Goal: Task Accomplishment & Management: Manage account settings

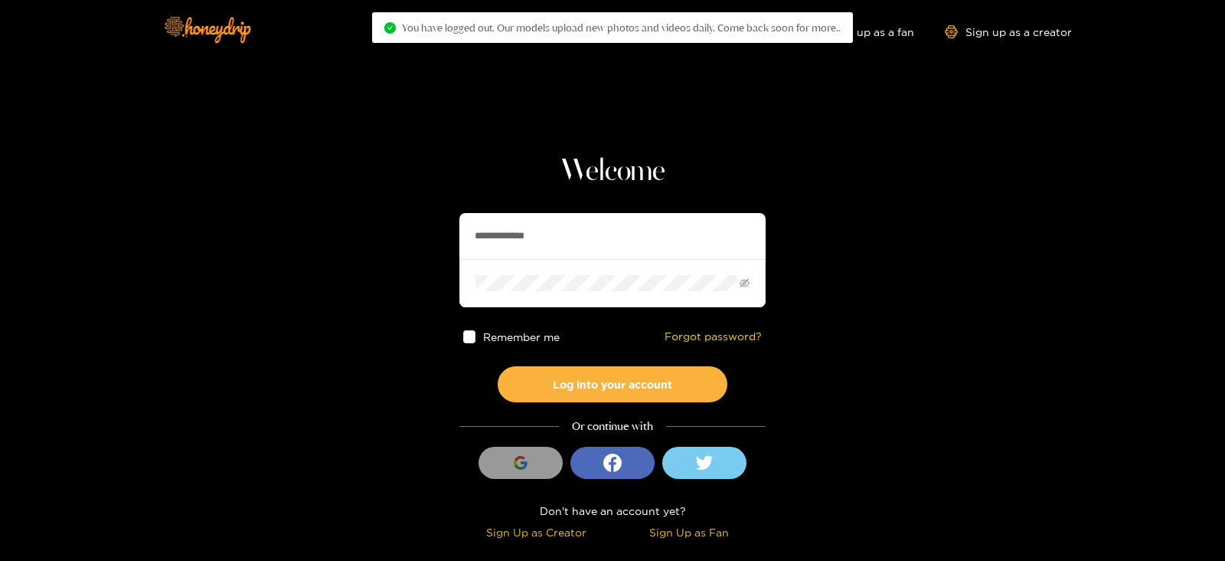
click at [659, 243] on input "**********" at bounding box center [612, 236] width 306 height 46
click at [498, 366] on button "Log into your account" at bounding box center [613, 384] width 230 height 36
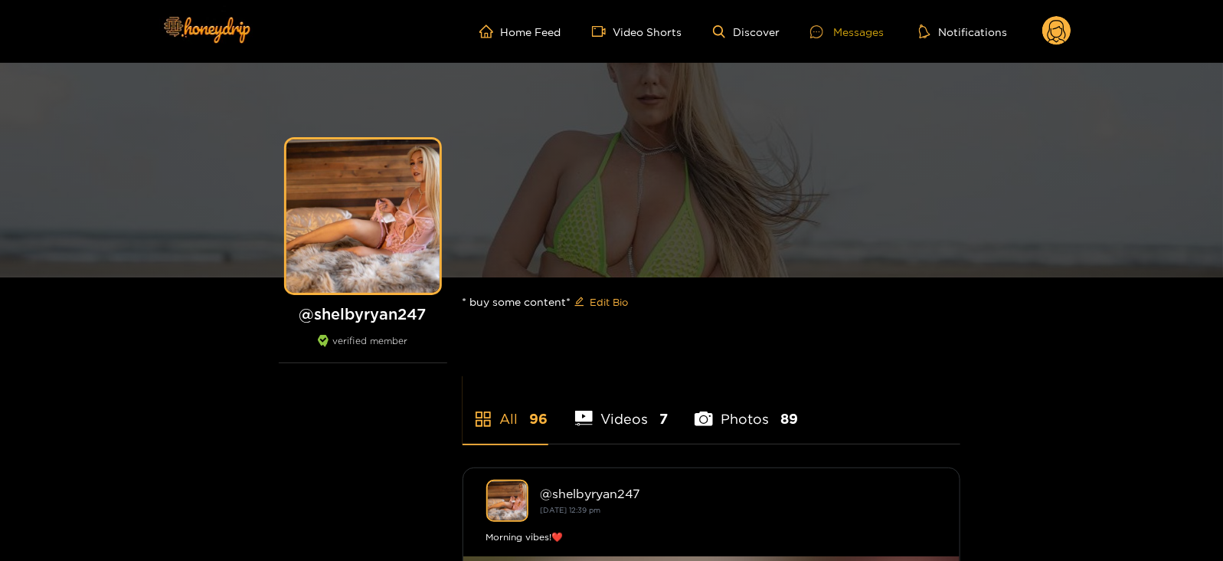
click at [858, 31] on div "Messages" at bounding box center [847, 32] width 74 height 18
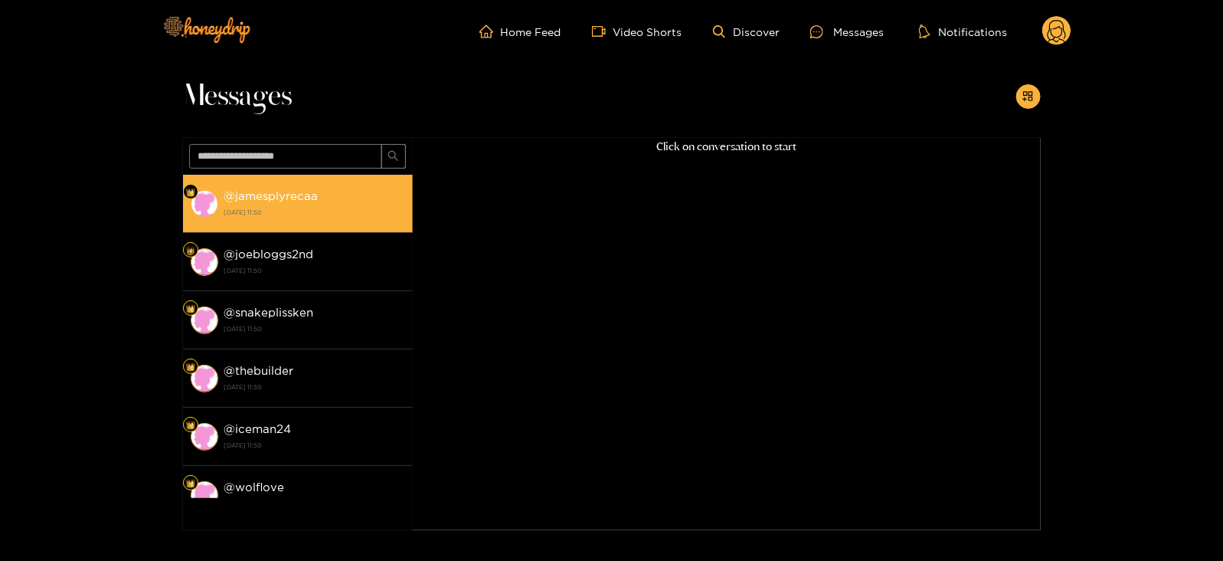
click at [272, 231] on li "@ jamesplyrecaa [DATE] 11:50" at bounding box center [298, 204] width 230 height 58
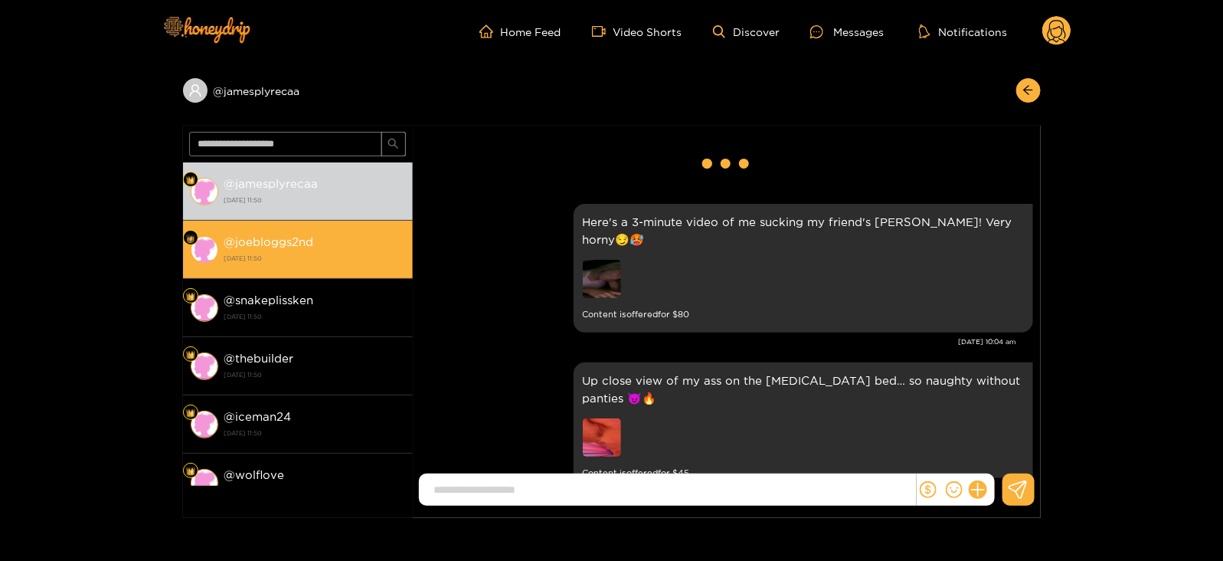
click at [273, 254] on strong "[DATE] 11:50" at bounding box center [314, 258] width 181 height 14
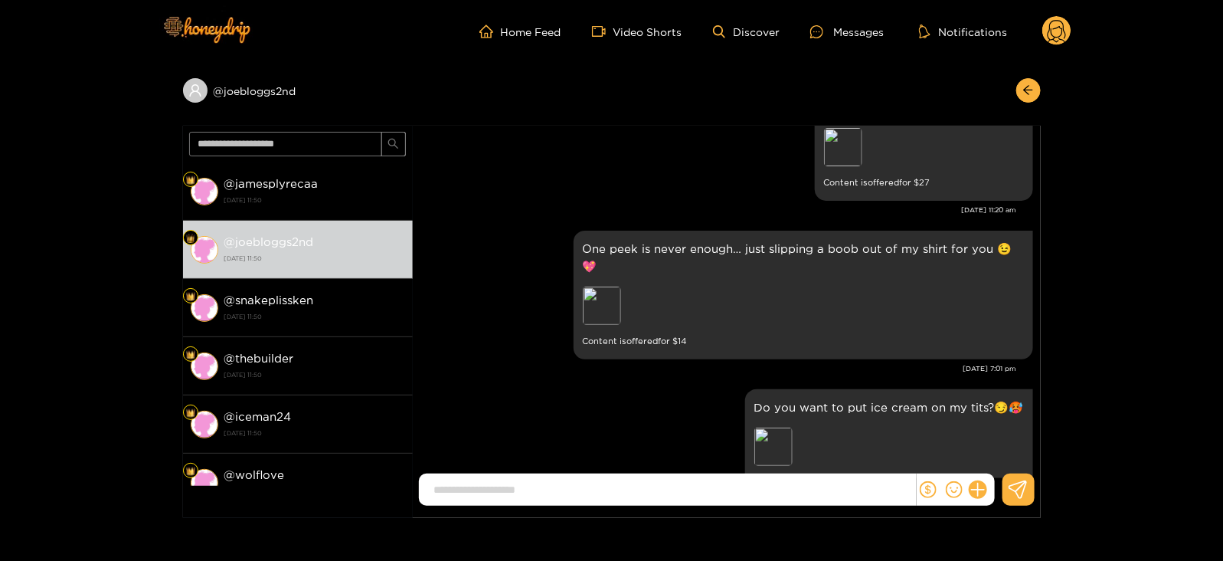
scroll to position [124, 0]
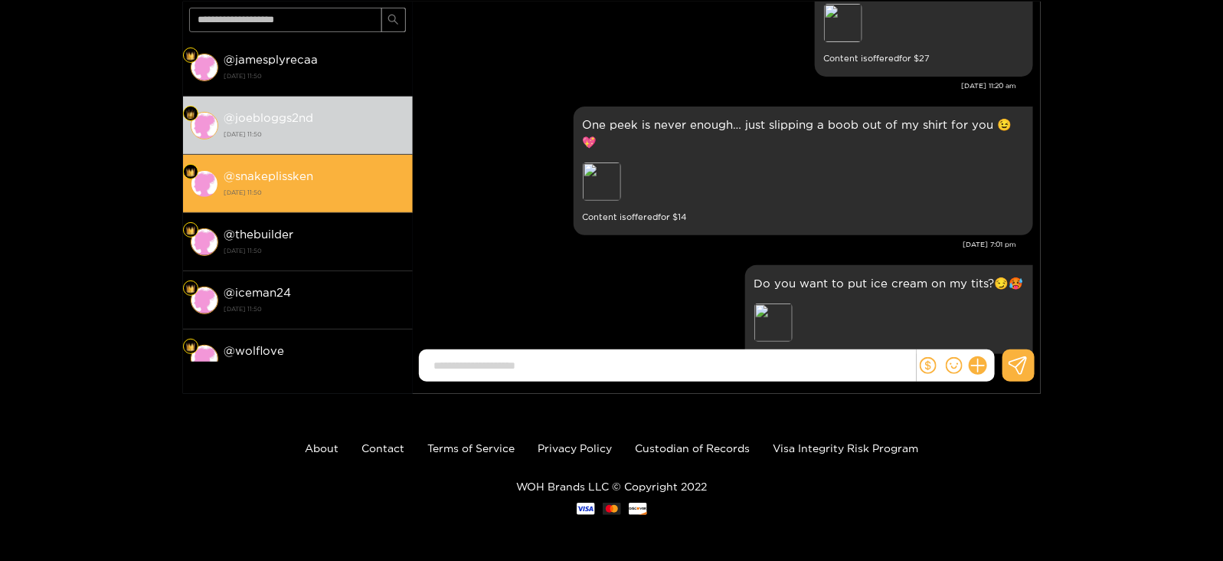
click at [345, 201] on li "@ snakeplissken [DATE] 11:50" at bounding box center [298, 184] width 230 height 58
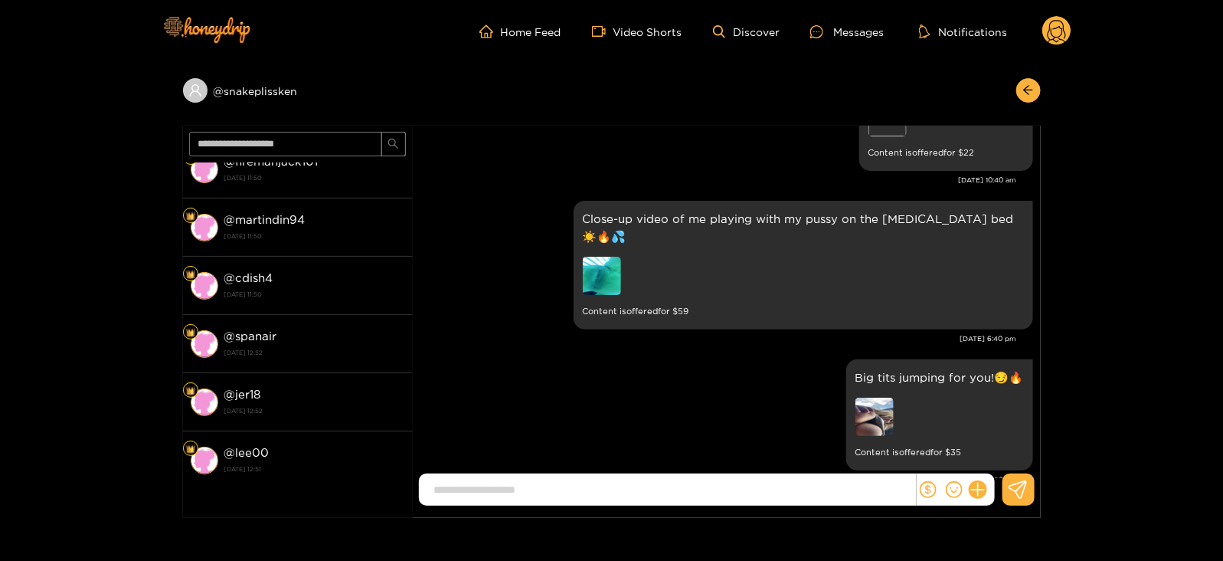
scroll to position [1403, 0]
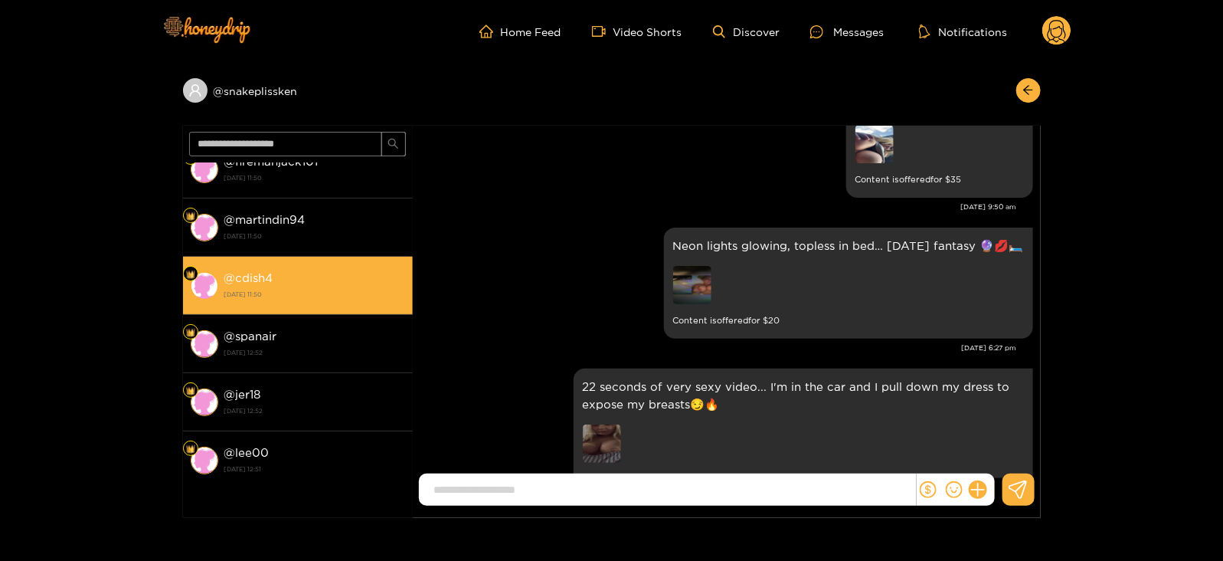
click at [338, 268] on div "@ cdish4 [DATE] 11:50" at bounding box center [314, 285] width 181 height 34
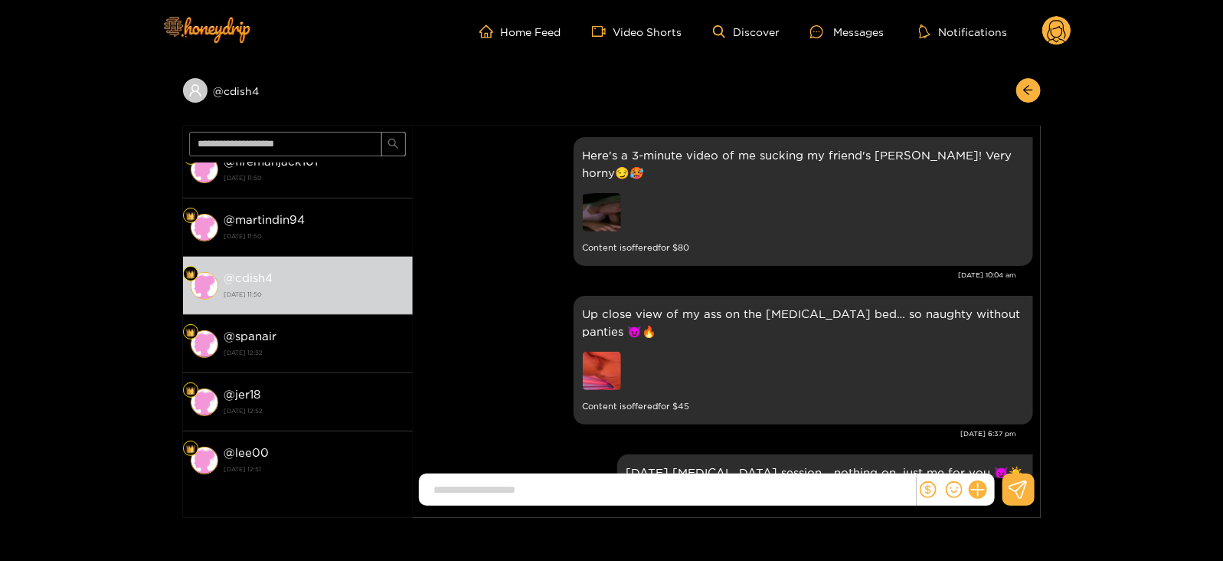
click at [1053, 38] on circle at bounding box center [1056, 30] width 29 height 29
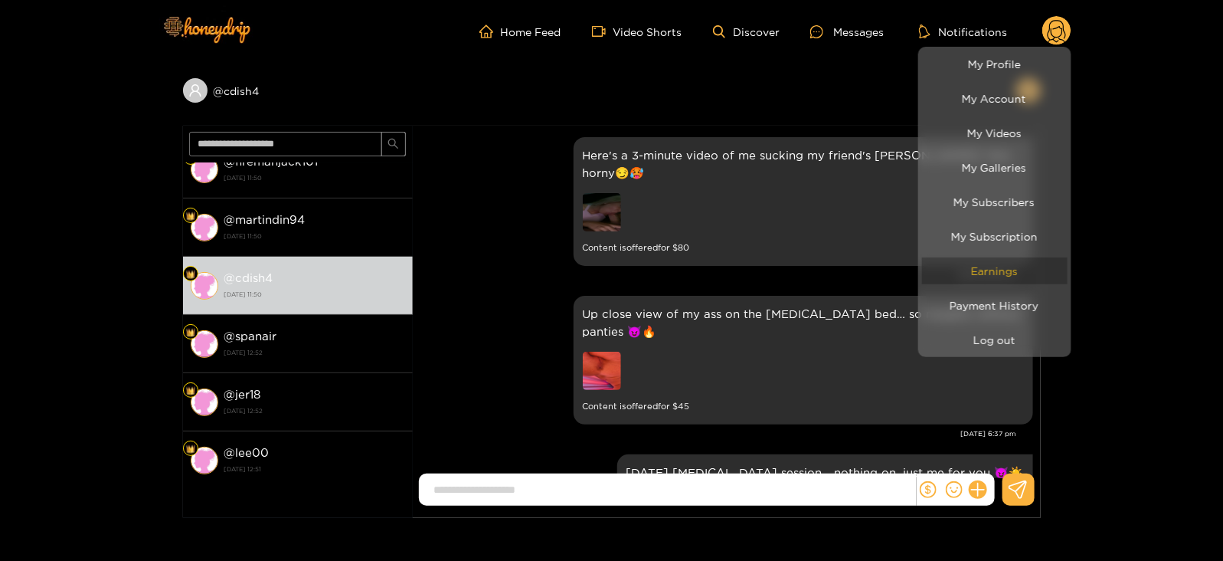
click at [980, 257] on link "Earnings" at bounding box center [995, 270] width 146 height 27
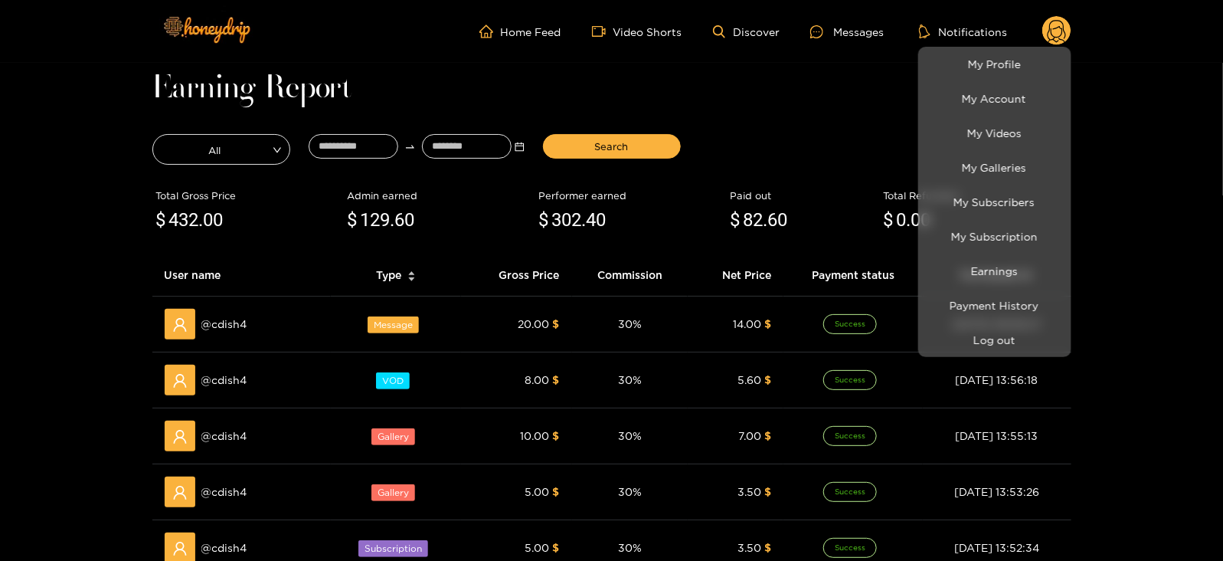
click at [247, 322] on div at bounding box center [611, 280] width 1223 height 561
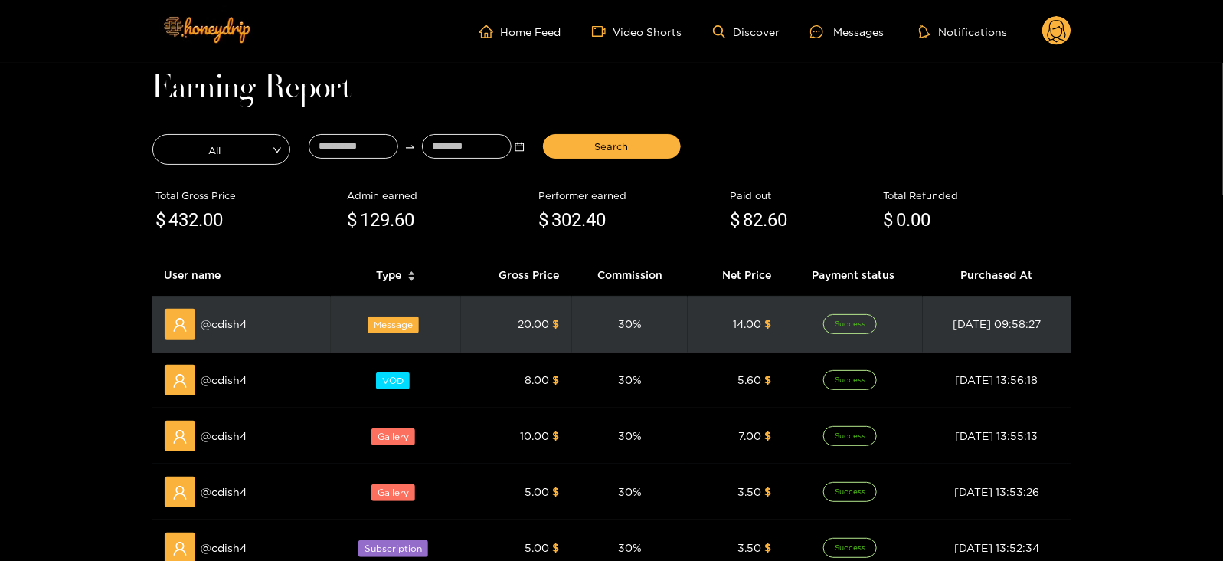
click at [231, 321] on span "@ cdish4" at bounding box center [224, 324] width 46 height 17
copy span "cdish4"
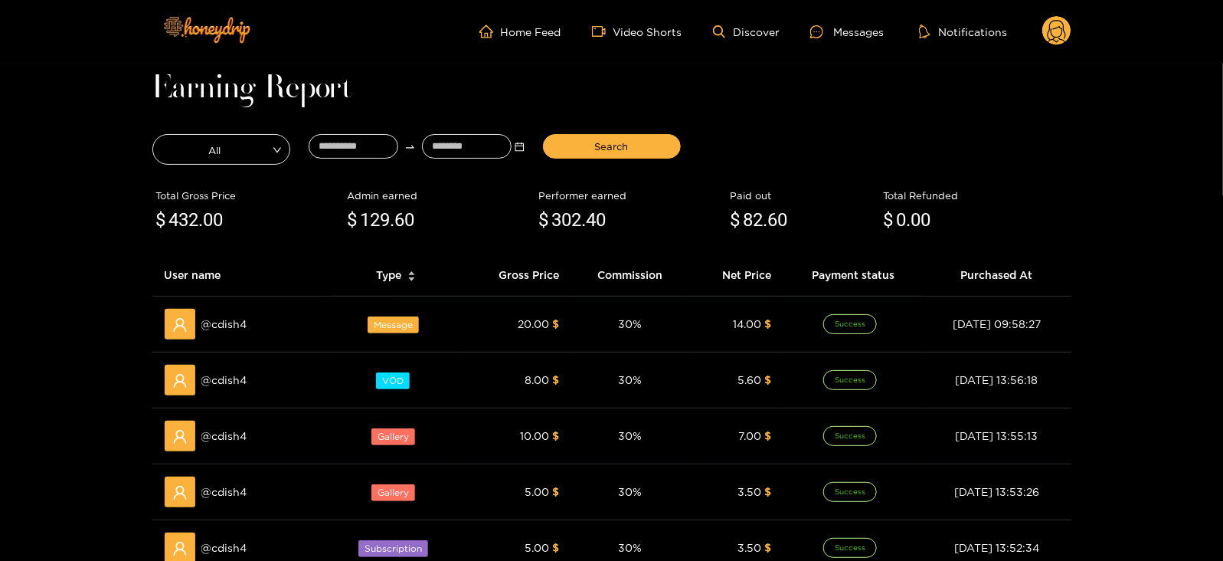
click at [1058, 34] on circle at bounding box center [1056, 30] width 29 height 29
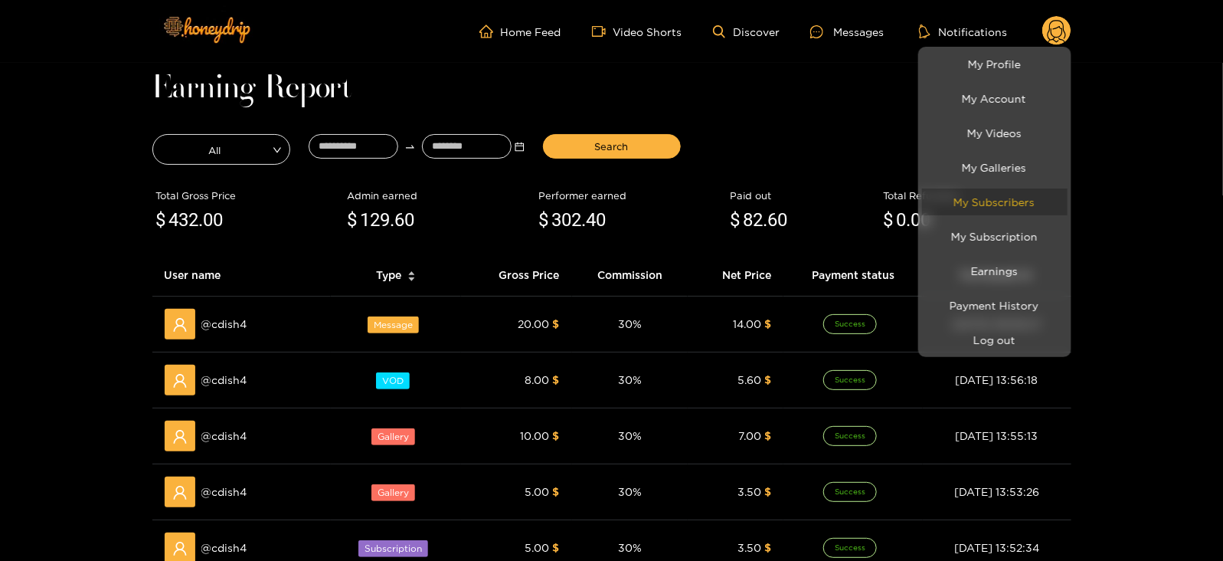
click at [975, 201] on link "My Subscribers" at bounding box center [995, 201] width 146 height 27
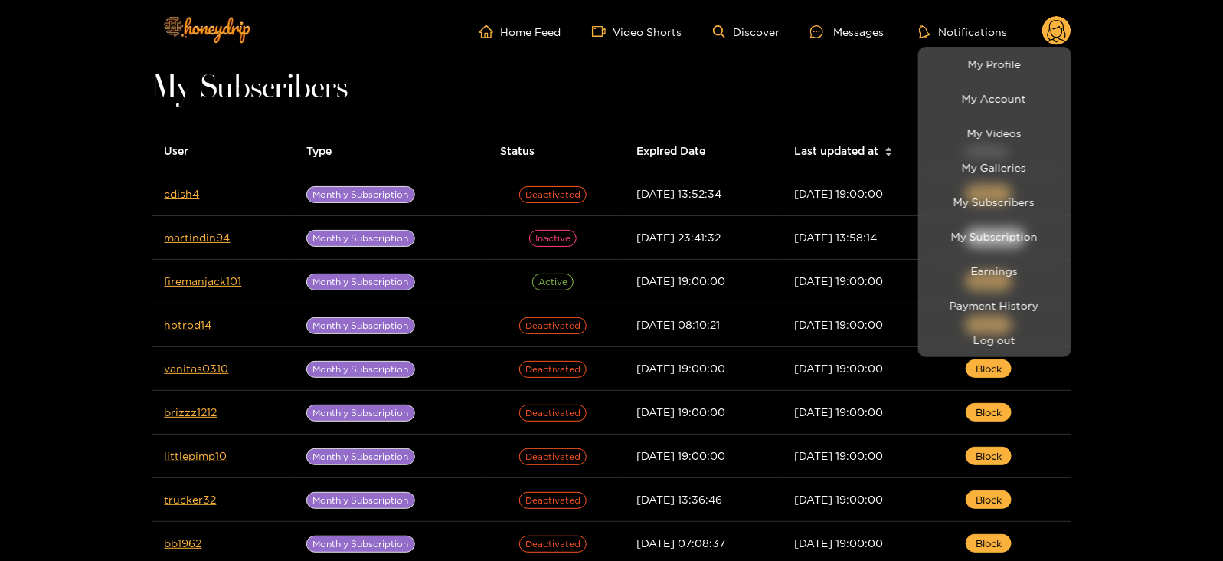
click at [677, 118] on div at bounding box center [611, 280] width 1223 height 561
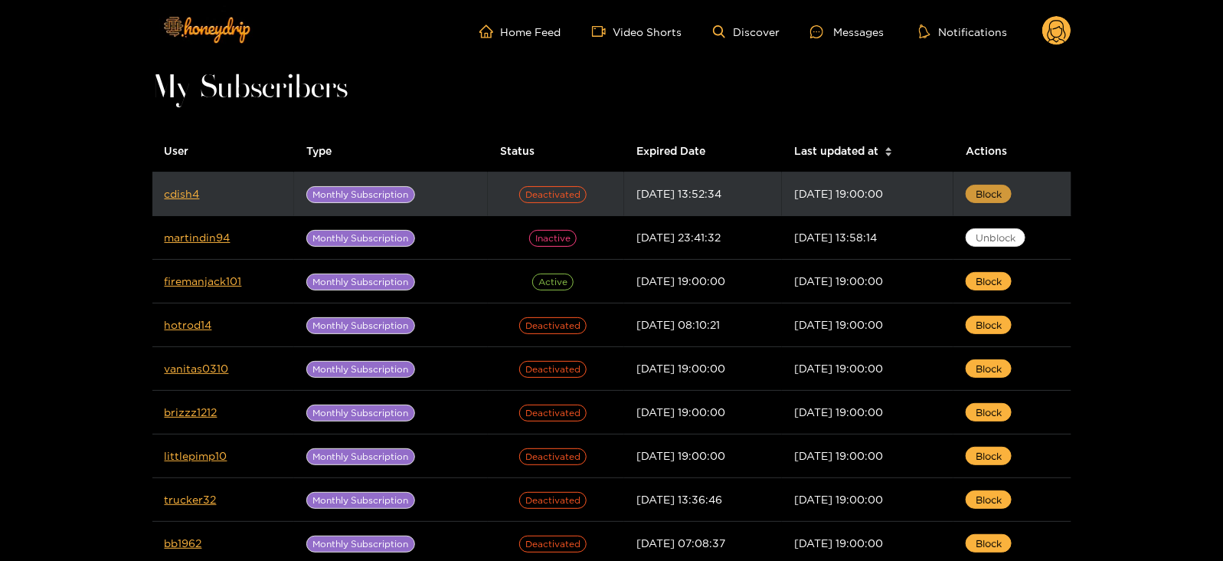
click at [977, 191] on button "Block" at bounding box center [989, 194] width 46 height 18
click at [224, 209] on td "cdish4" at bounding box center [223, 194] width 142 height 44
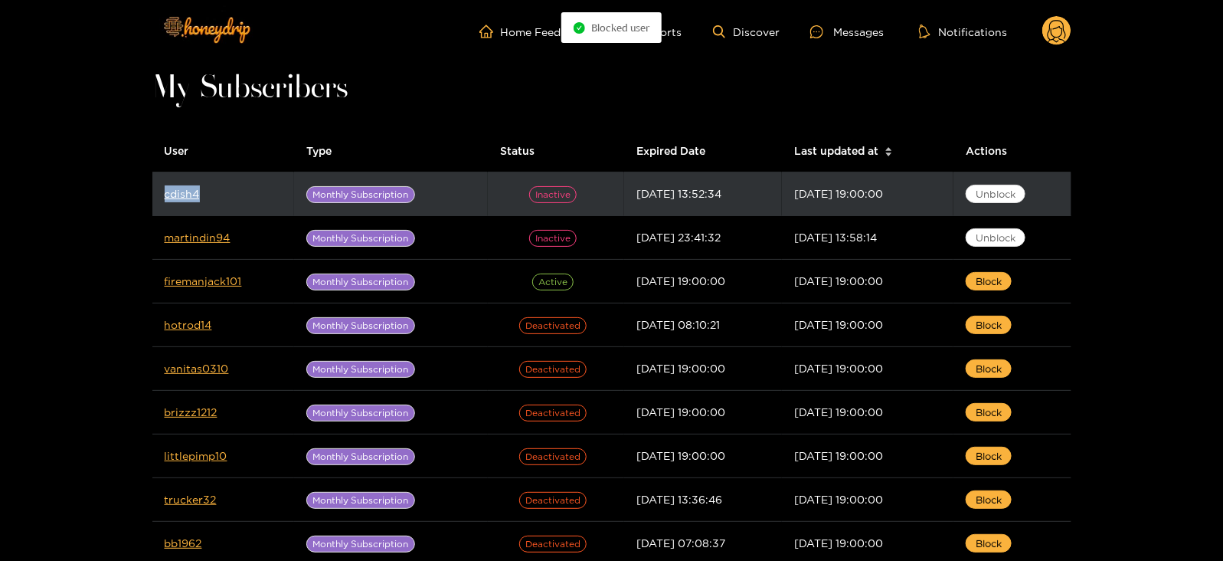
click at [224, 209] on td "cdish4" at bounding box center [223, 194] width 142 height 44
copy link "cdish4"
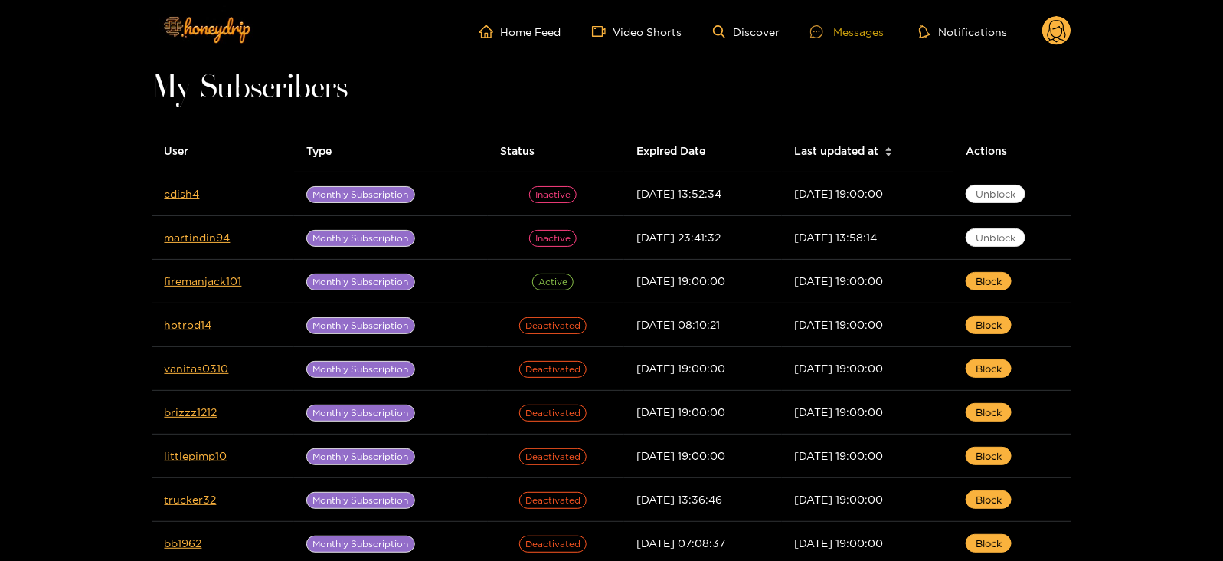
click at [834, 32] on div "Messages" at bounding box center [847, 32] width 74 height 18
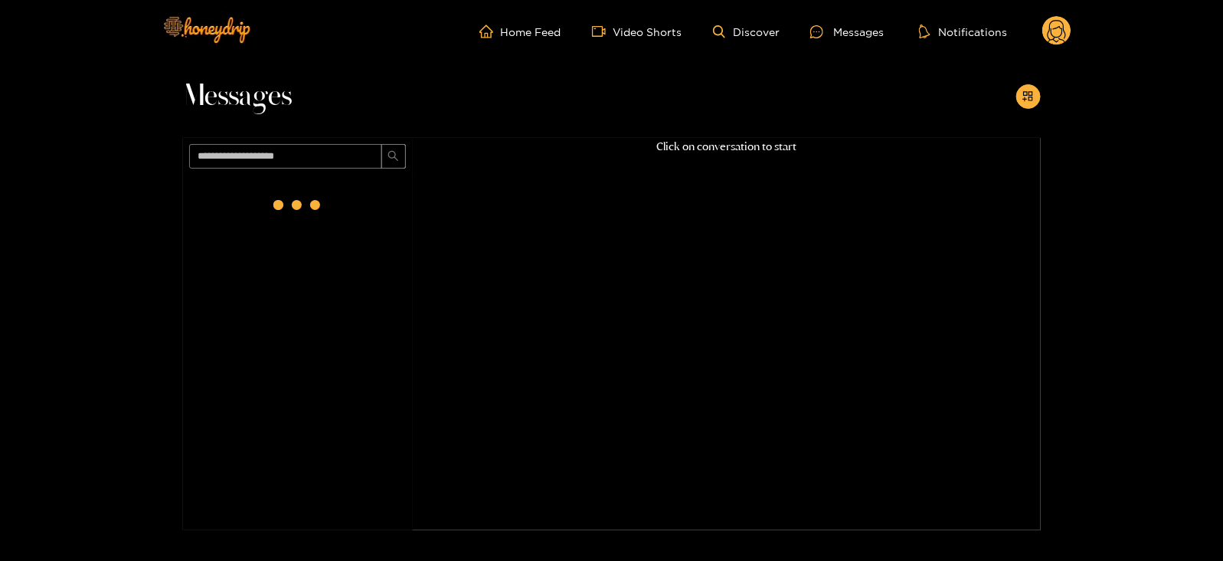
click at [1046, 38] on circle at bounding box center [1056, 30] width 29 height 29
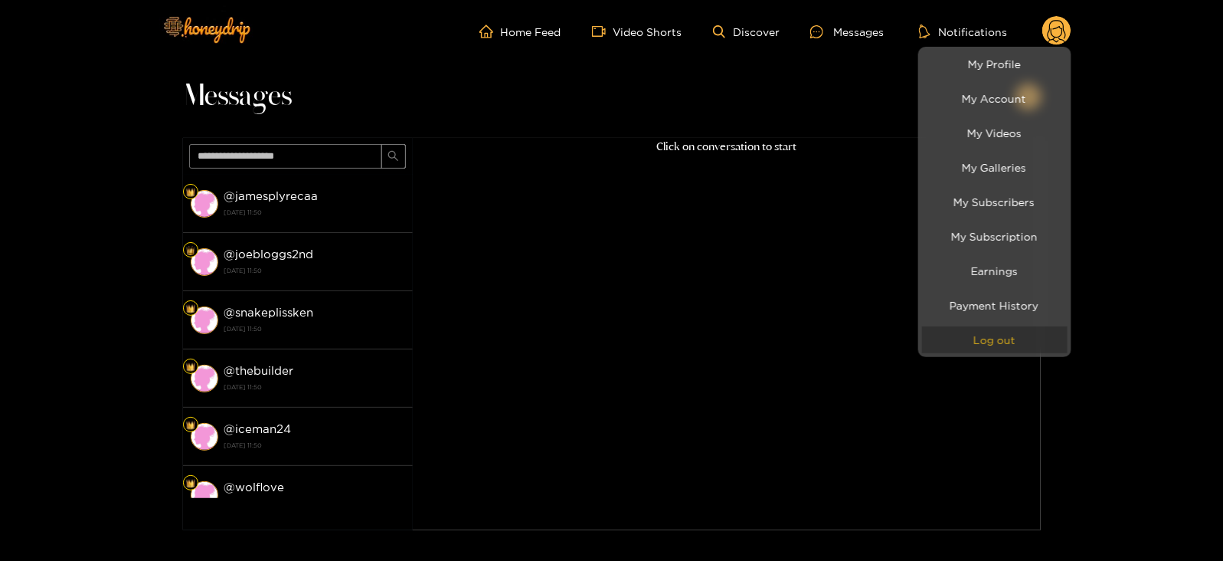
click at [988, 348] on button "Log out" at bounding box center [995, 339] width 146 height 27
